Goal: Task Accomplishment & Management: Manage account settings

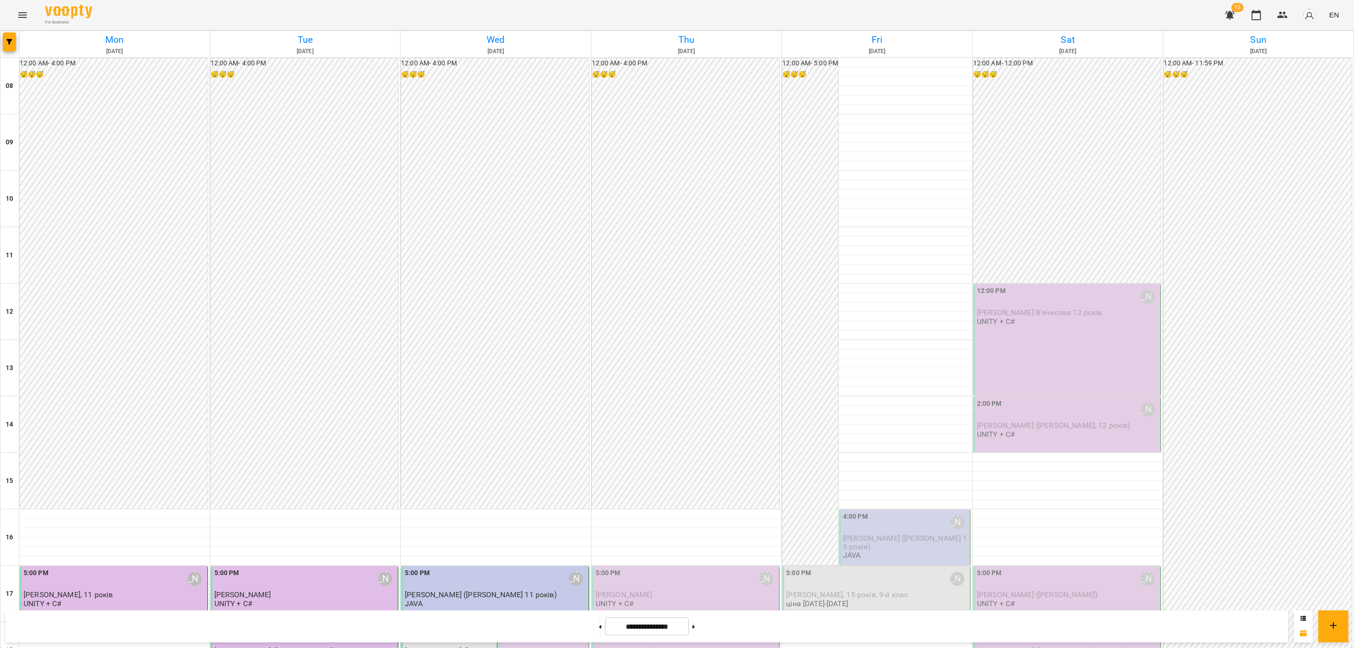
scroll to position [353, 0]
click at [653, 624] on div "6:00 PM [PERSON_NAME] [PERSON_NAME] 15 років UNITY + C#" at bounding box center [686, 644] width 182 height 40
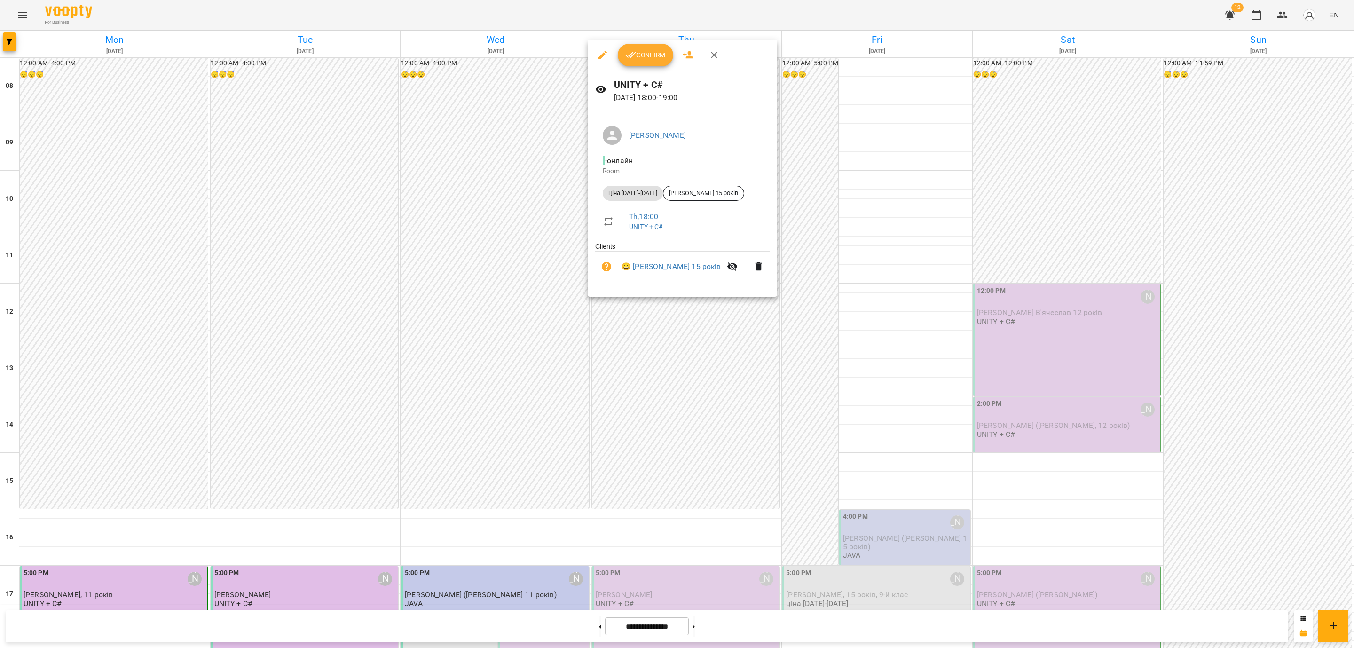
click at [660, 62] on button "Confirm" at bounding box center [645, 55] width 55 height 23
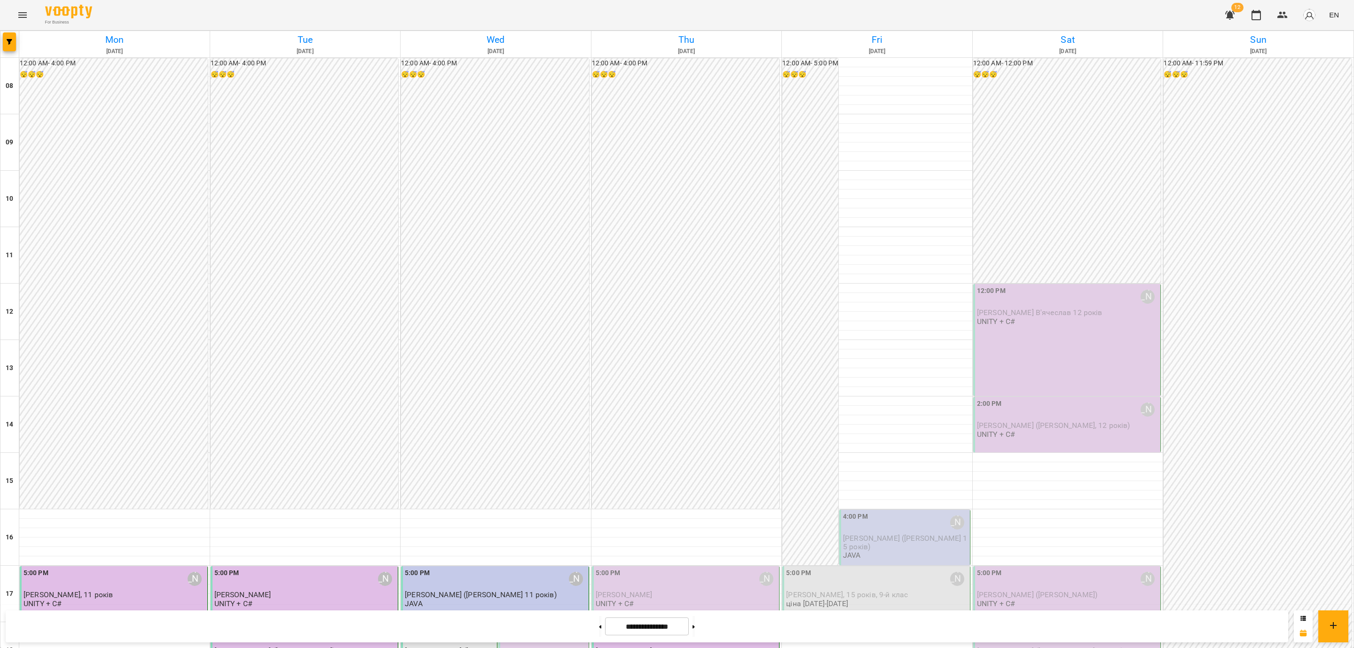
scroll to position [353, 0]
click at [608, 590] on span "[PERSON_NAME]" at bounding box center [623, 594] width 57 height 9
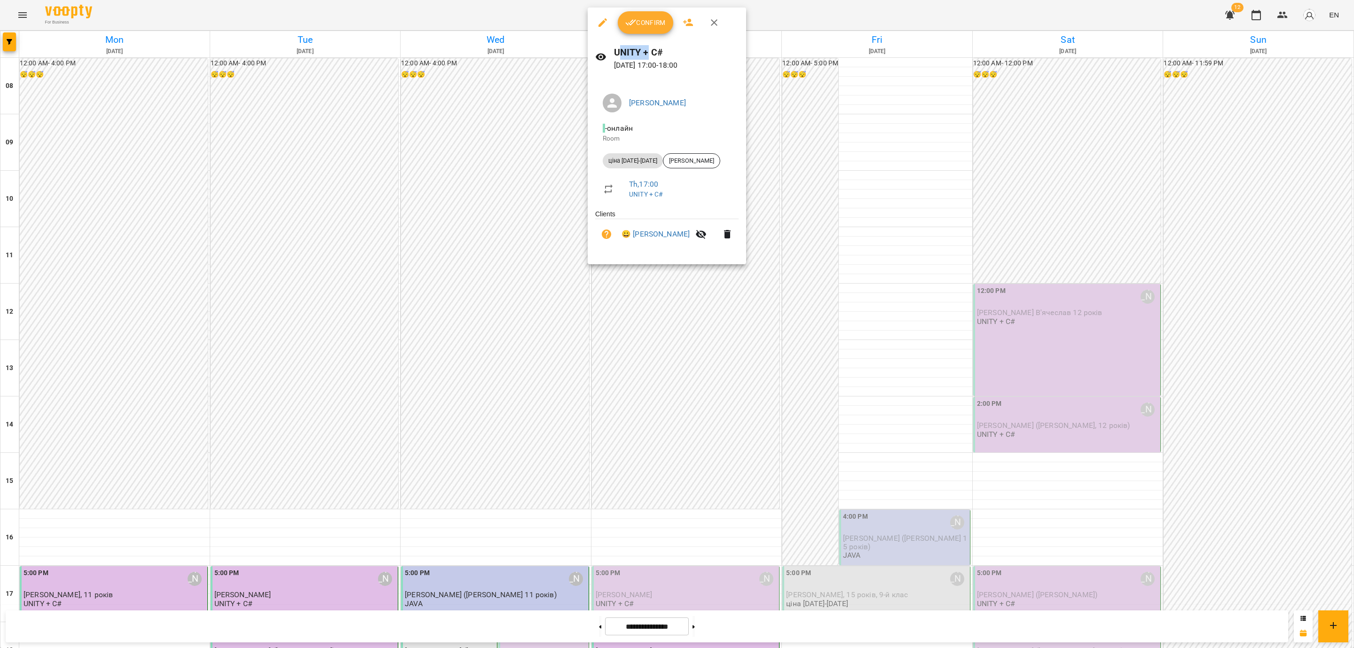
click at [645, 34] on div "Confirm UNITY + C# [DATE] 17:00 - 18:00 [PERSON_NAME] - онлайн Room ціна [DATE]…" at bounding box center [667, 136] width 158 height 257
click at [639, 33] on div at bounding box center [639, 33] width 0 height 0
click at [645, 24] on span "Confirm" at bounding box center [645, 22] width 40 height 11
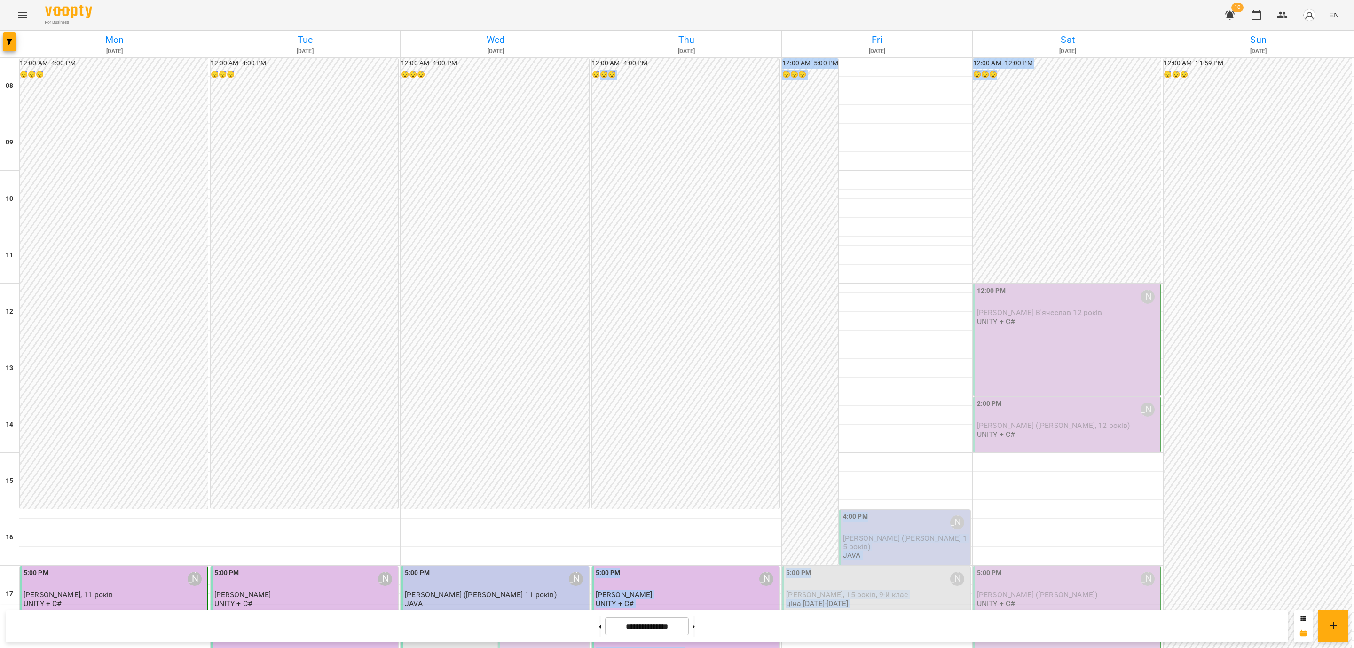
click at [1039, 270] on div "08 09 10 11 12 13 14 15 16 17 18 19 20 21 22 23 12:00 AM - 4:00 PM 😴😴😴 5:00 PM …" at bounding box center [676, 509] width 1353 height 902
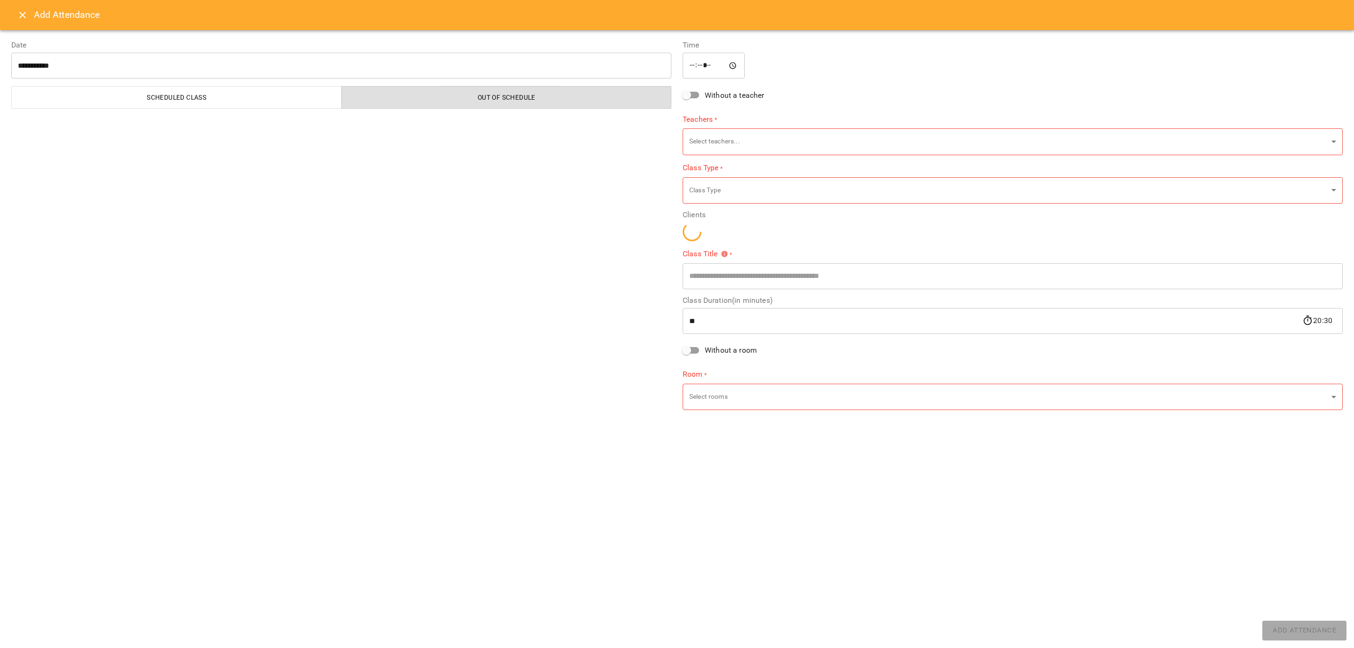
type input "**********"
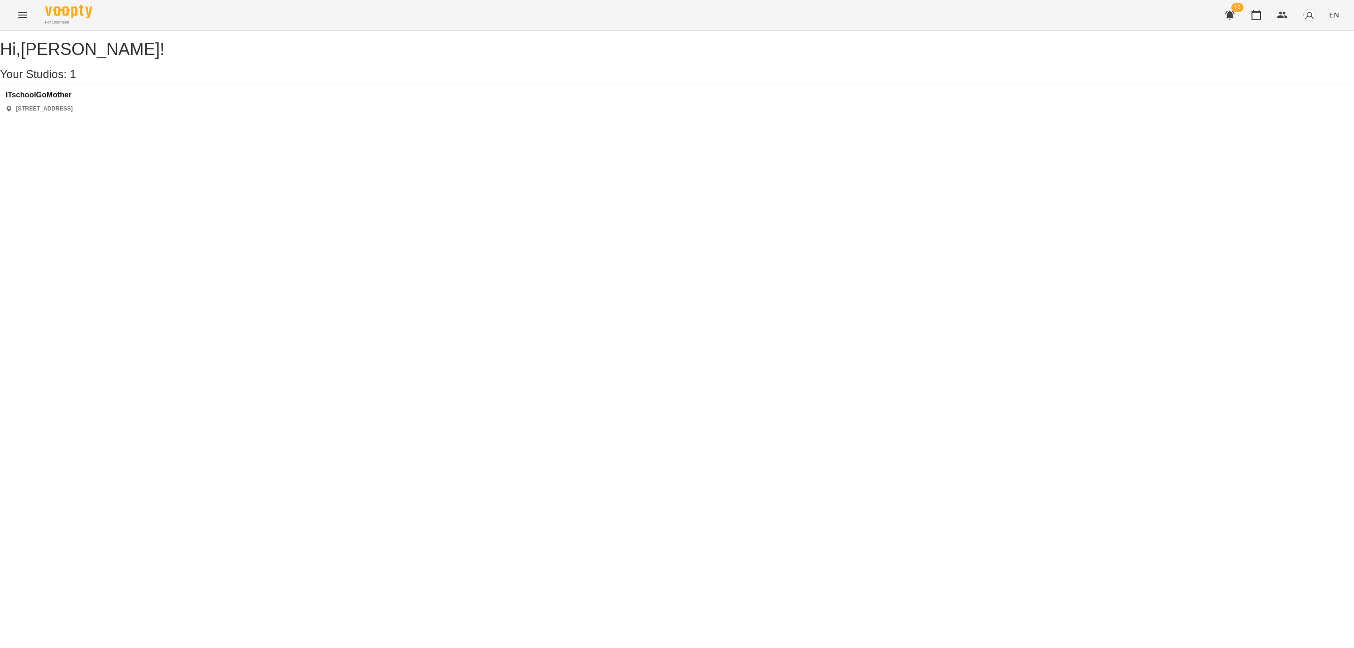
click at [44, 113] on div "ITschoolGoMother [STREET_ADDRESS]" at bounding box center [39, 102] width 67 height 22
click at [58, 99] on div "ITschoolGoMother [STREET_ADDRESS]" at bounding box center [677, 101] width 1354 height 33
